Goal: Use online tool/utility

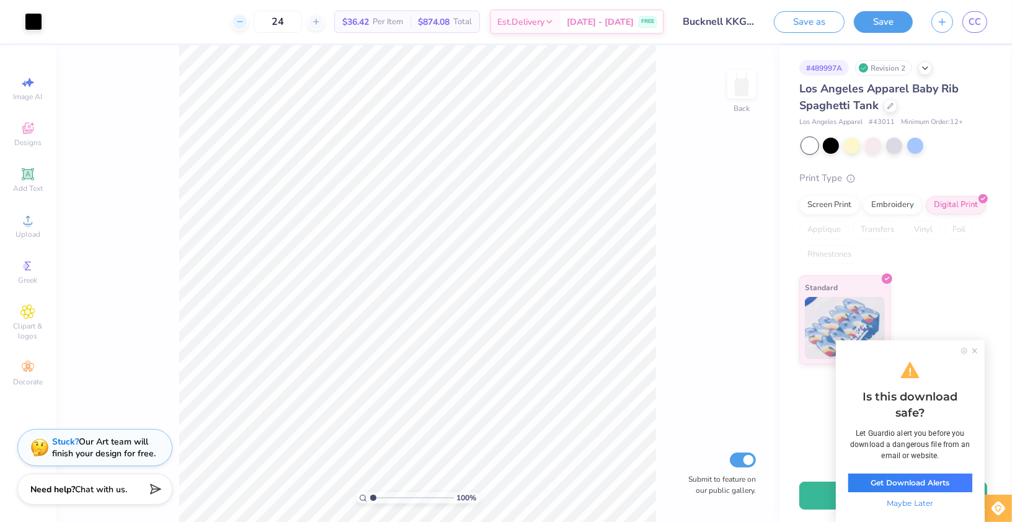
click at [244, 20] on icon at bounding box center [240, 21] width 9 height 9
click at [321, 25] on icon at bounding box center [316, 21] width 9 height 9
click at [248, 23] on div at bounding box center [239, 22] width 17 height 17
click at [296, 25] on input "23" at bounding box center [278, 22] width 48 height 22
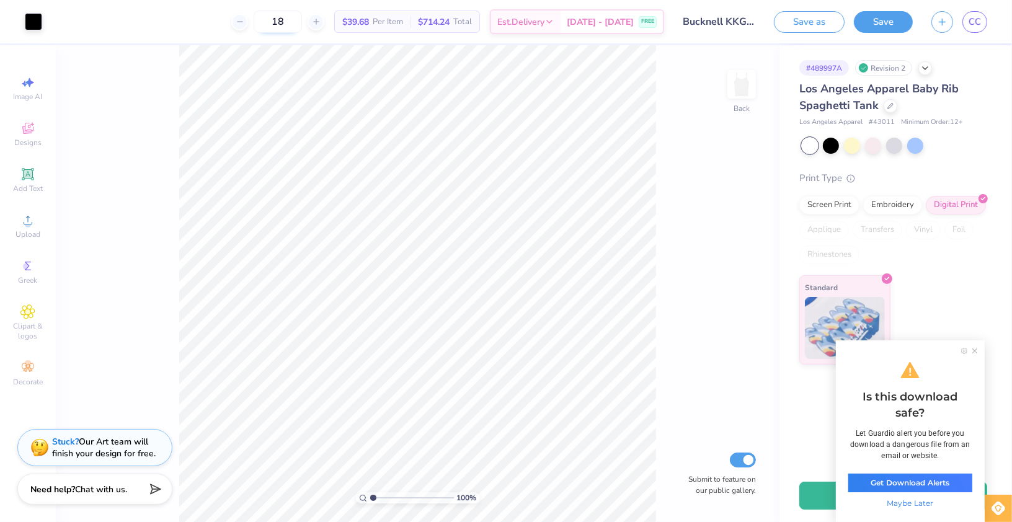
type input "1"
type input "24"
